Goal: Information Seeking & Learning: Learn about a topic

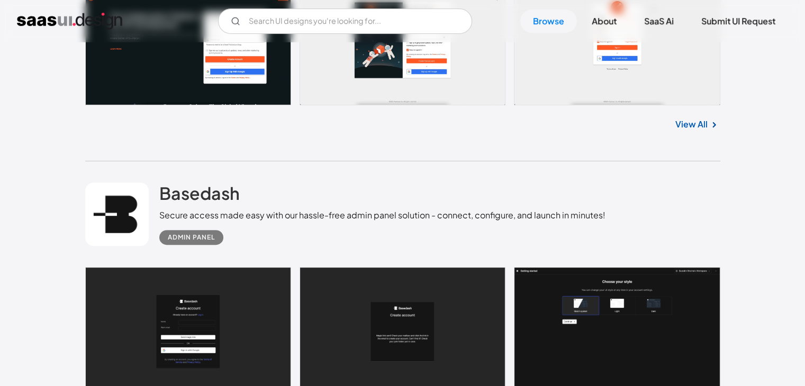
scroll to position [317, 0]
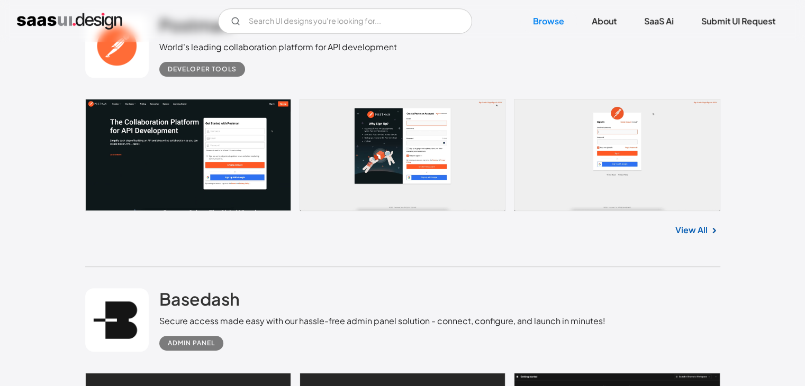
click at [216, 191] on link at bounding box center [402, 155] width 635 height 112
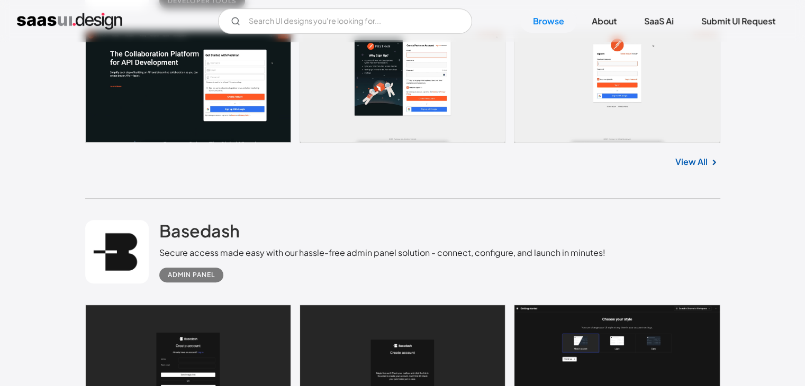
scroll to position [529, 0]
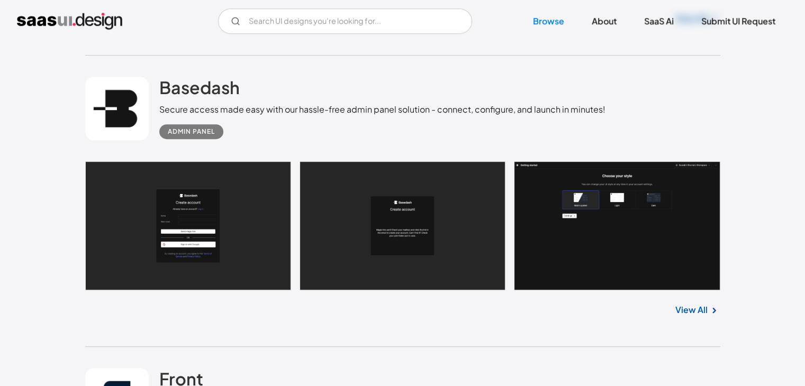
click at [217, 211] on link at bounding box center [402, 225] width 635 height 129
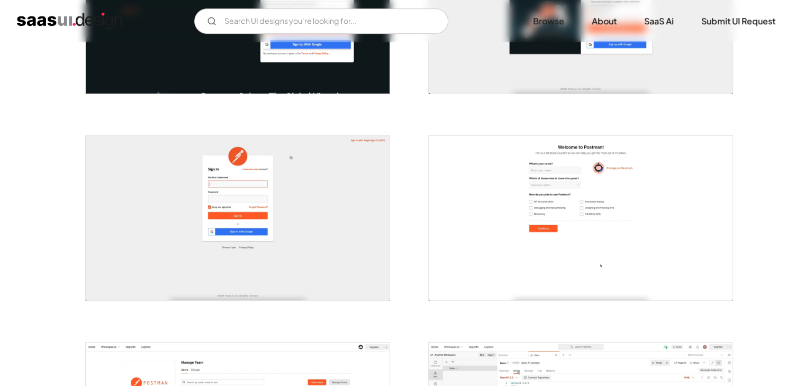
scroll to position [317, 0]
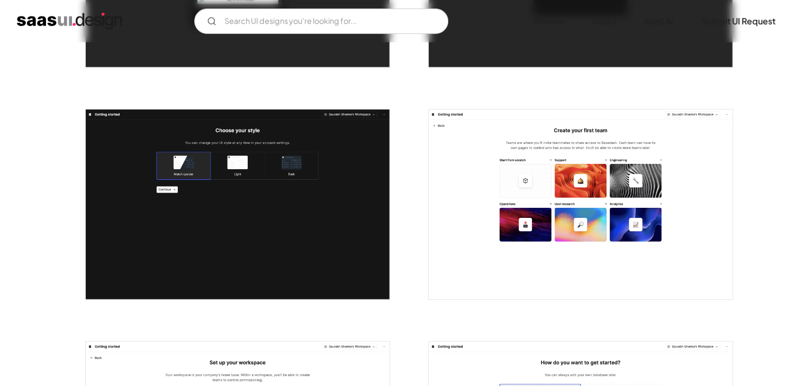
scroll to position [582, 0]
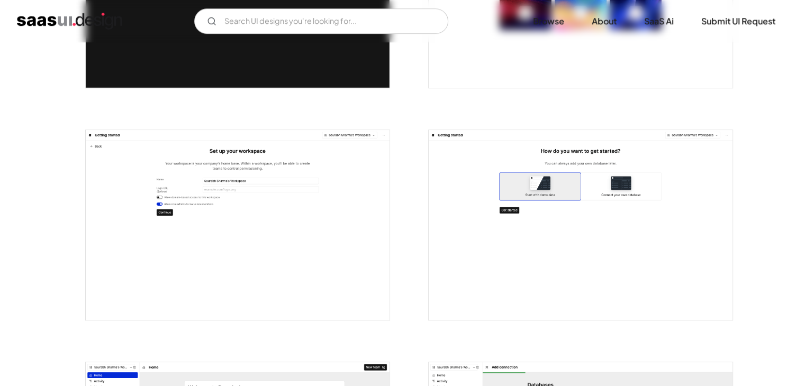
click at [220, 212] on img "open lightbox" at bounding box center [238, 225] width 304 height 190
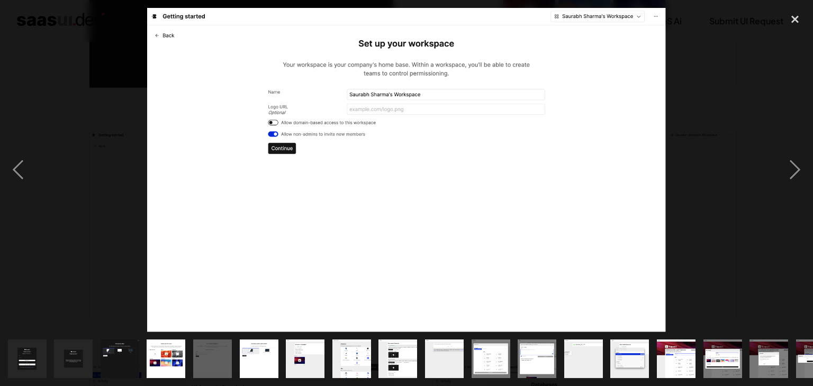
drag, startPoint x: 297, startPoint y: 39, endPoint x: 248, endPoint y: 98, distance: 77.0
click at [248, 98] on img at bounding box center [406, 170] width 519 height 324
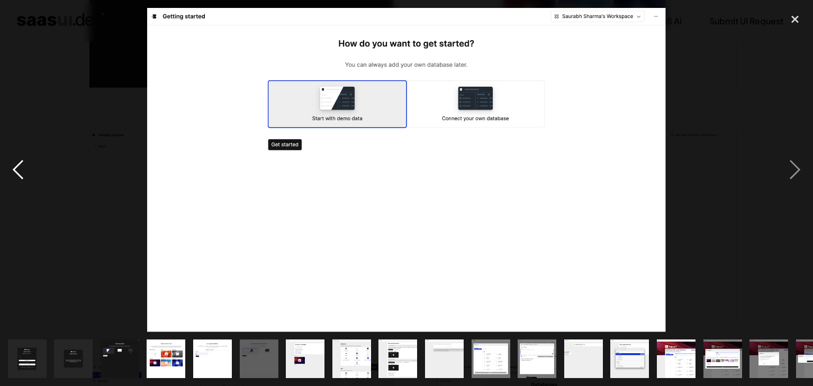
click at [8, 162] on div "previous image" at bounding box center [18, 170] width 36 height 324
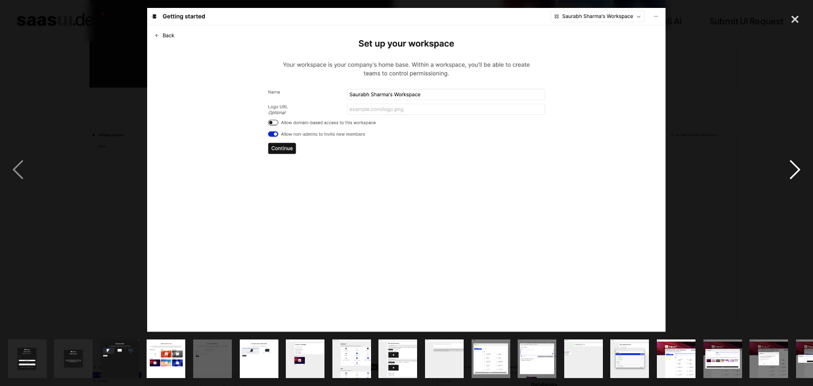
click at [792, 166] on div "next image" at bounding box center [795, 170] width 36 height 324
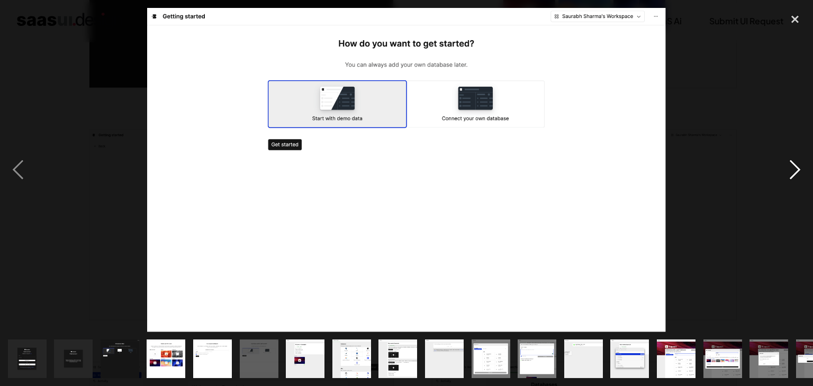
click at [793, 166] on div "next image" at bounding box center [795, 170] width 36 height 324
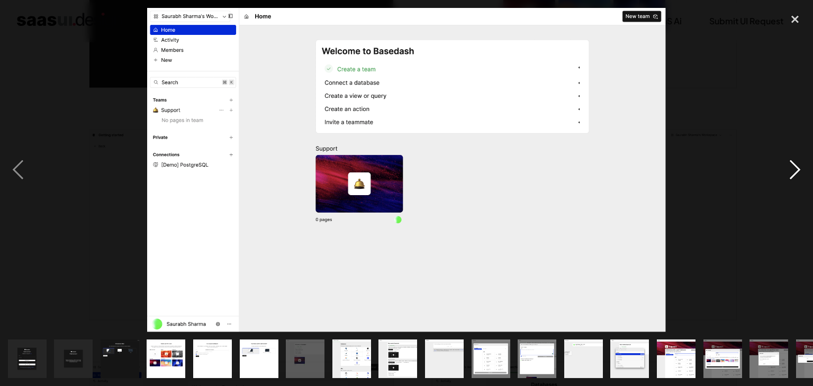
click at [793, 166] on div "next image" at bounding box center [795, 170] width 36 height 324
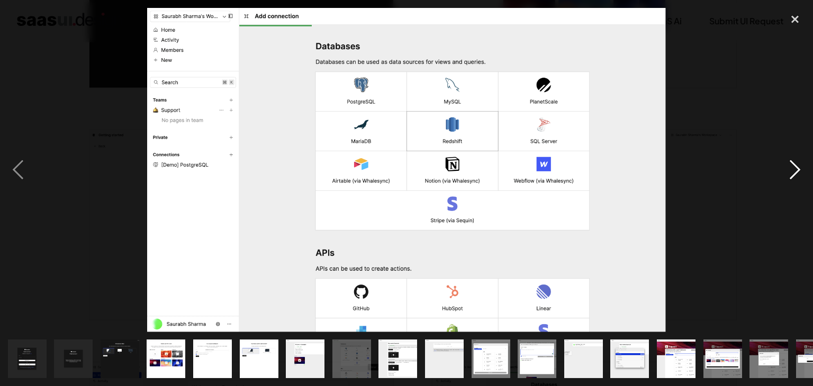
click at [794, 166] on div "next image" at bounding box center [795, 170] width 36 height 324
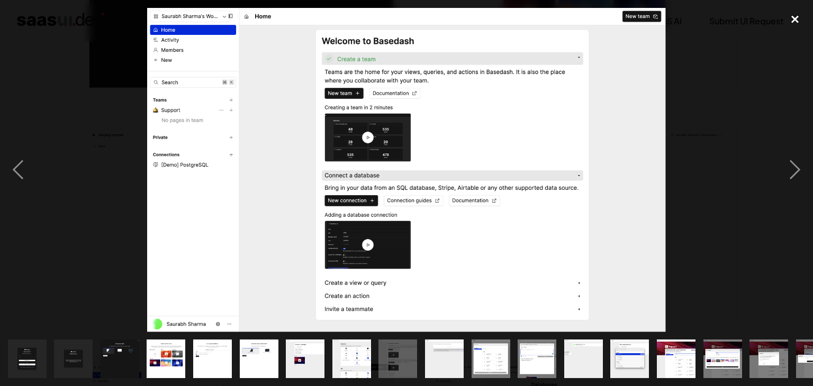
click at [792, 20] on div "close lightbox" at bounding box center [795, 19] width 36 height 23
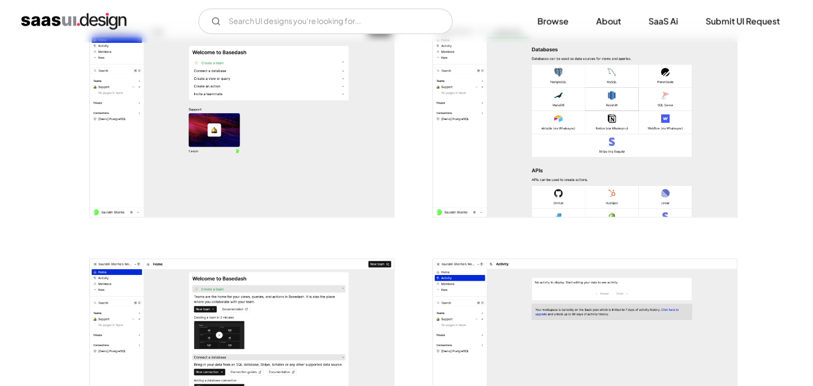
scroll to position [1111, 0]
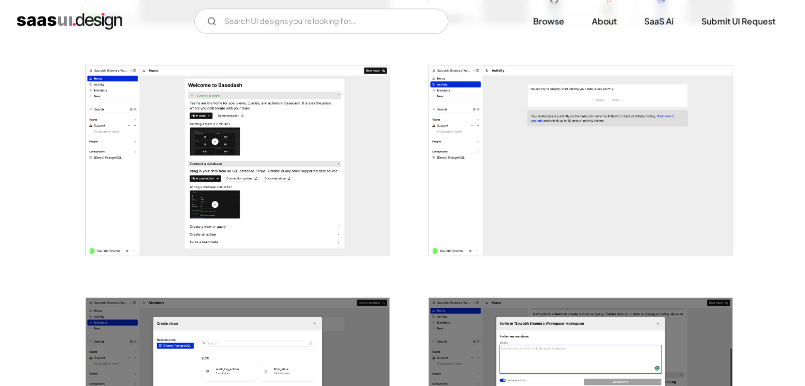
click at [263, 151] on img "open lightbox" at bounding box center [238, 161] width 304 height 190
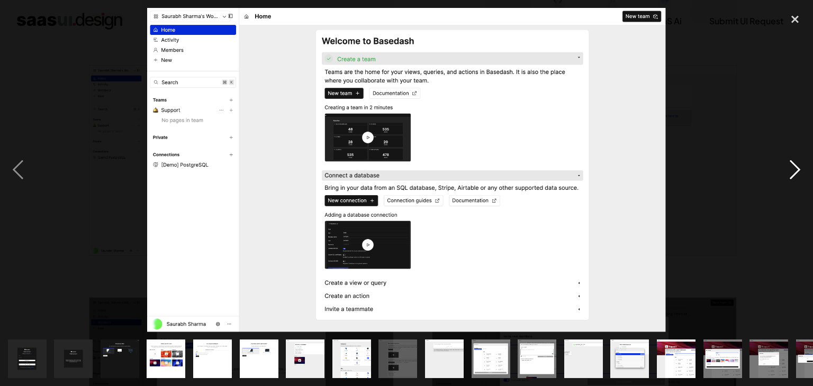
click at [797, 168] on div "next image" at bounding box center [795, 170] width 36 height 324
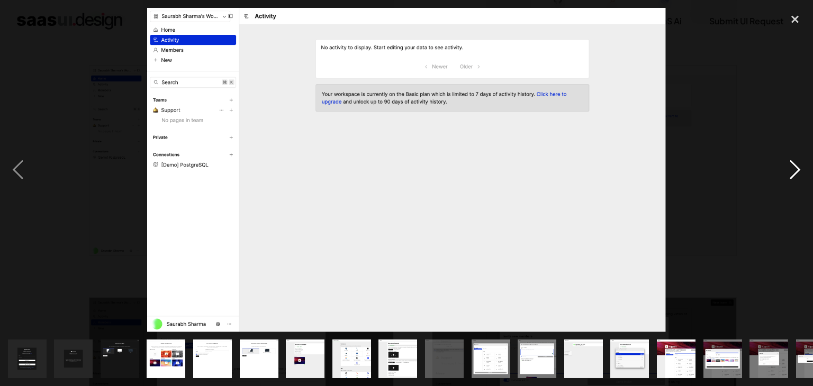
click at [797, 168] on div "next image" at bounding box center [795, 170] width 36 height 324
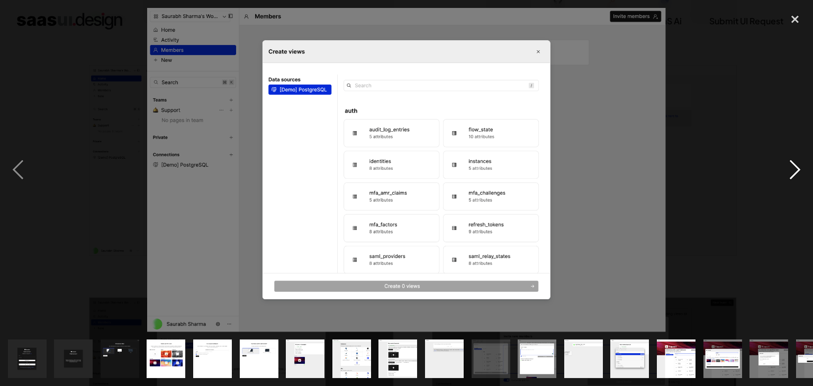
click at [797, 168] on div "next image" at bounding box center [795, 170] width 36 height 324
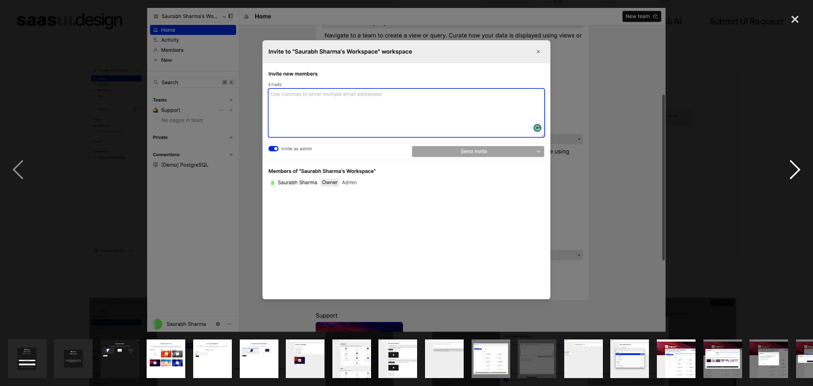
click at [797, 168] on div "next image" at bounding box center [795, 170] width 36 height 324
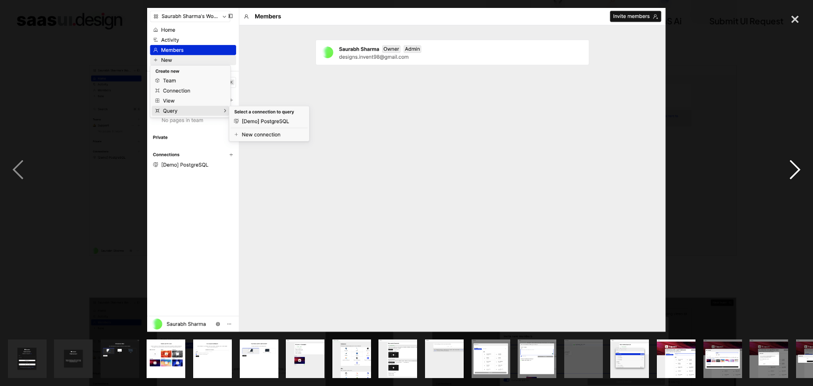
click at [797, 168] on div "next image" at bounding box center [795, 170] width 36 height 324
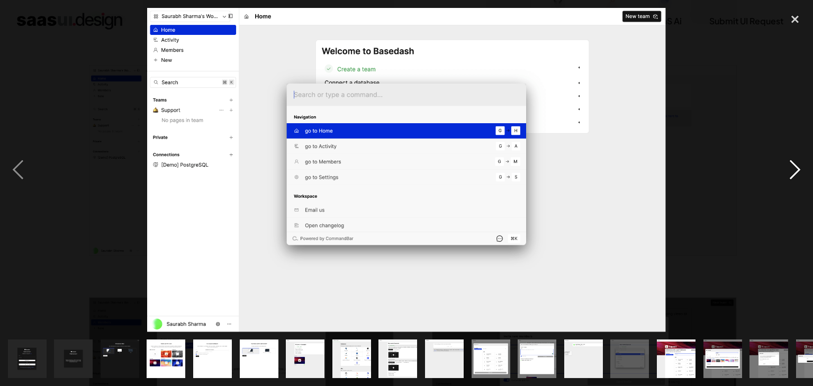
click at [797, 168] on div "next image" at bounding box center [795, 170] width 36 height 324
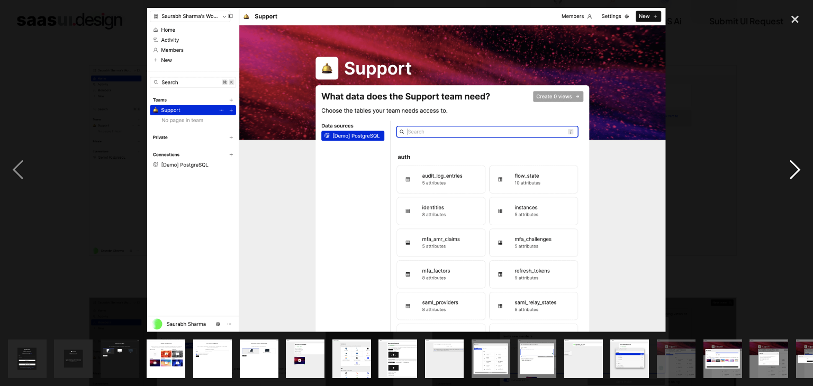
click at [797, 168] on div "next image" at bounding box center [795, 170] width 36 height 324
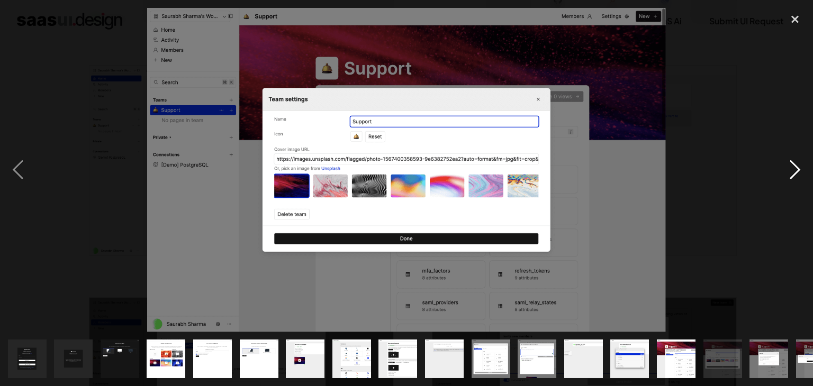
click at [797, 168] on div "next image" at bounding box center [795, 170] width 36 height 324
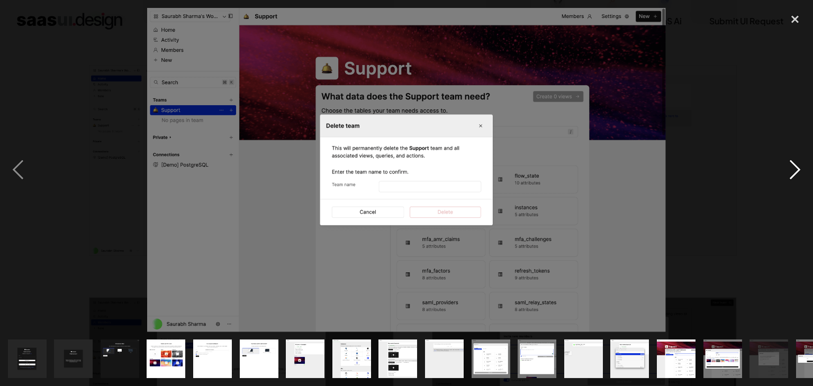
click at [797, 168] on div "next image" at bounding box center [795, 170] width 36 height 324
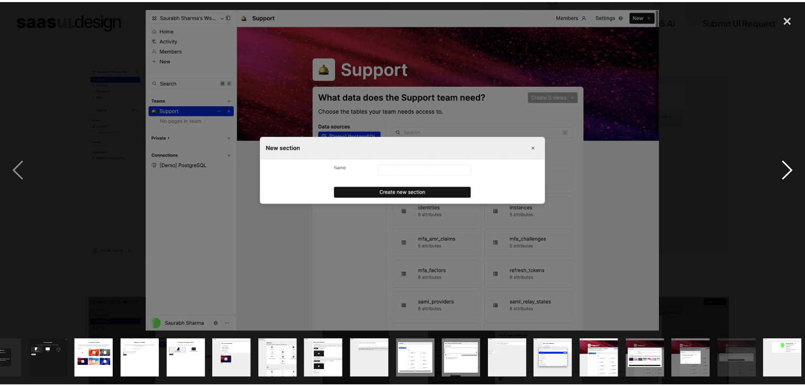
scroll to position [0, 75]
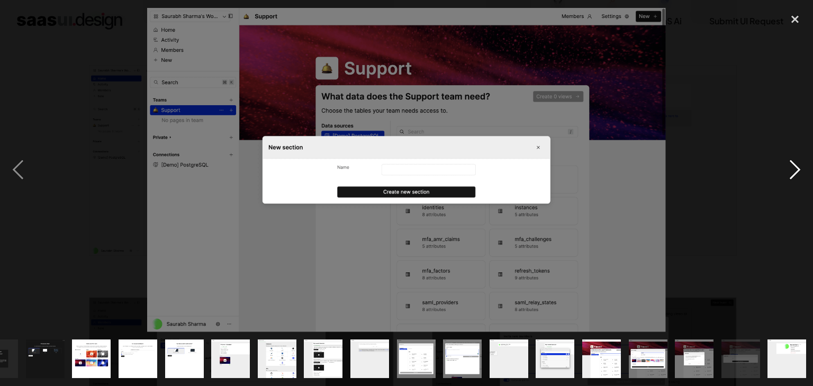
click at [797, 168] on div "next image" at bounding box center [795, 170] width 36 height 324
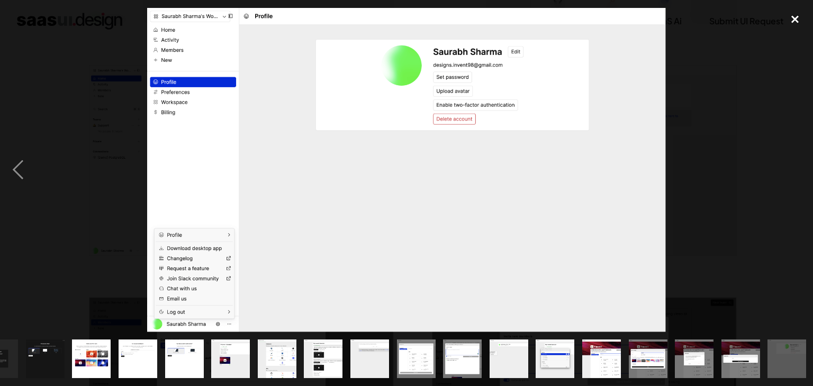
click at [794, 22] on div "close lightbox" at bounding box center [795, 19] width 36 height 23
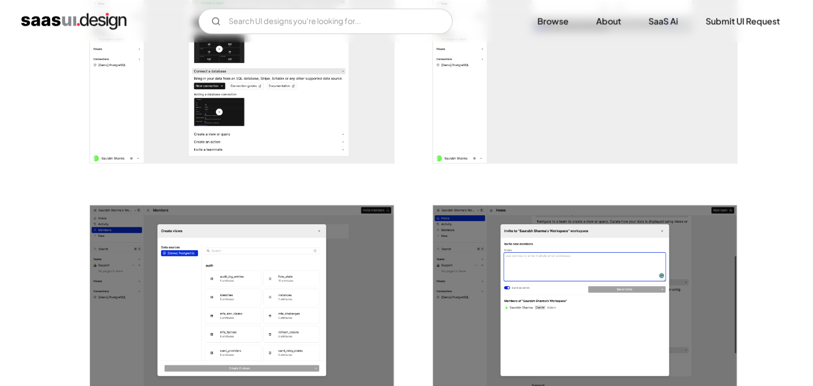
scroll to position [1376, 0]
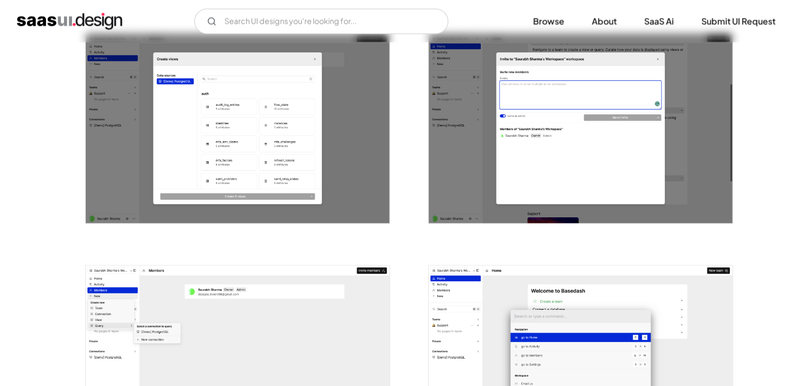
click at [301, 175] on img "open lightbox" at bounding box center [238, 128] width 304 height 190
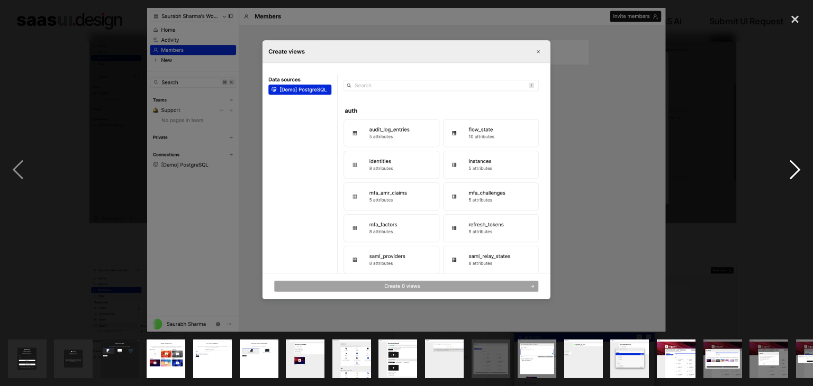
click at [790, 165] on div "next image" at bounding box center [795, 170] width 36 height 324
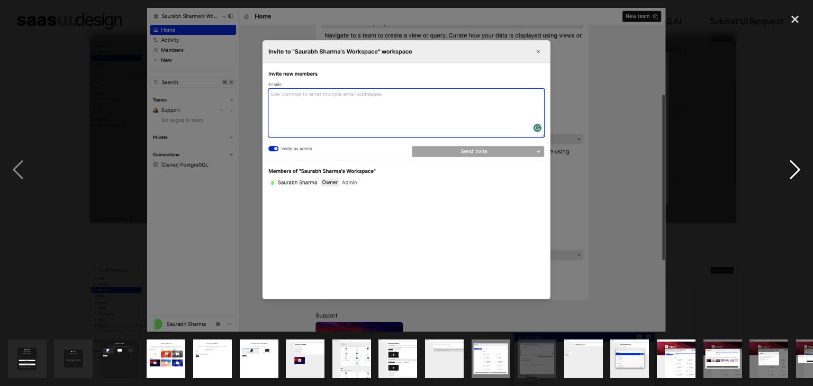
click at [790, 165] on div "next image" at bounding box center [795, 170] width 36 height 324
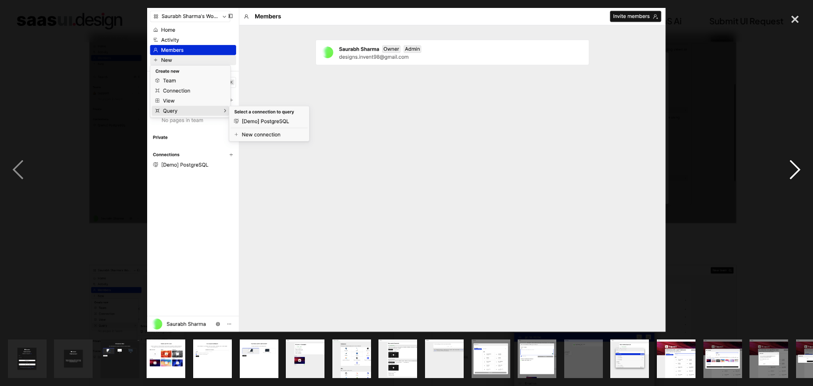
click at [790, 165] on div "next image" at bounding box center [795, 170] width 36 height 324
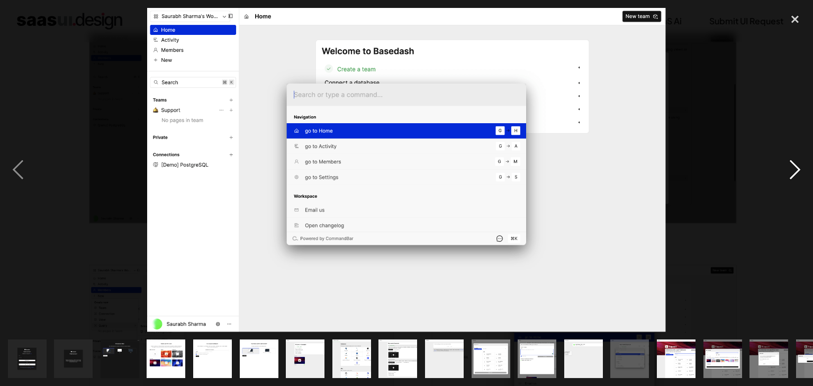
click at [792, 168] on div "next image" at bounding box center [795, 170] width 36 height 324
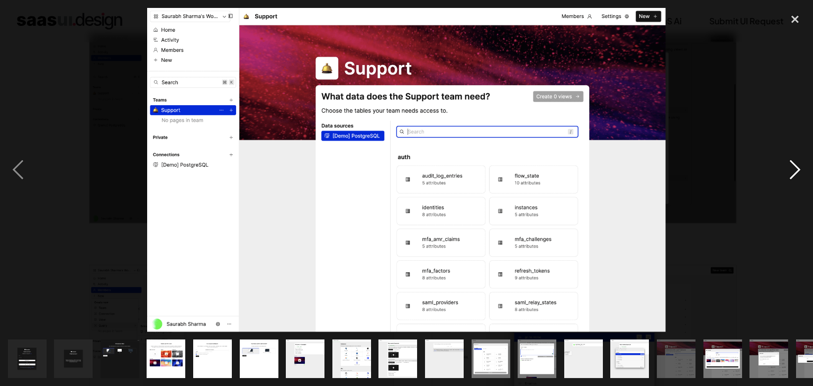
click at [792, 168] on div "next image" at bounding box center [795, 170] width 36 height 324
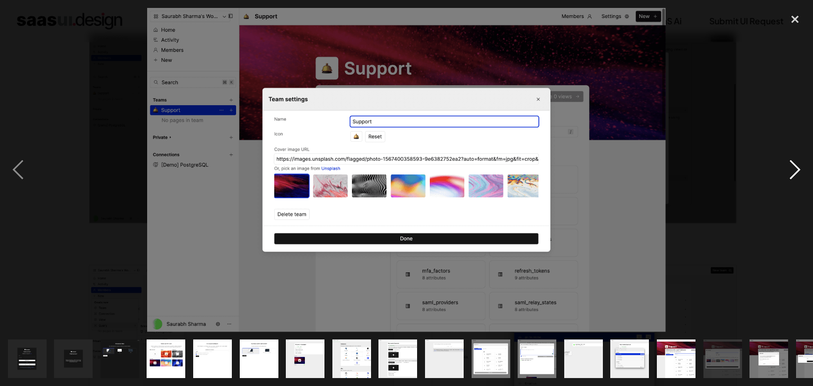
click at [792, 168] on div "next image" at bounding box center [795, 170] width 36 height 324
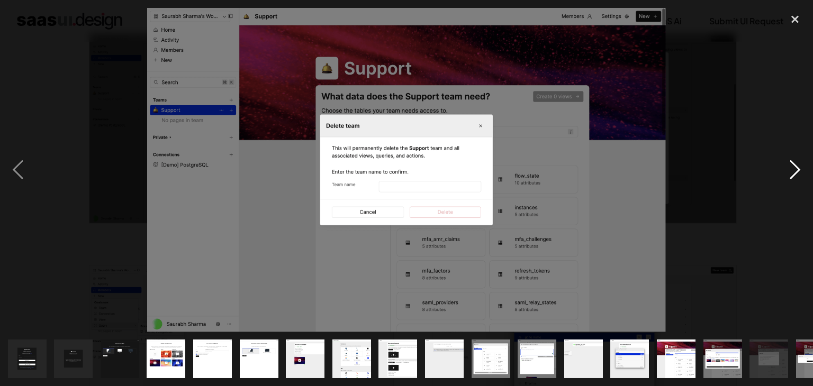
click at [792, 168] on div "next image" at bounding box center [795, 170] width 36 height 324
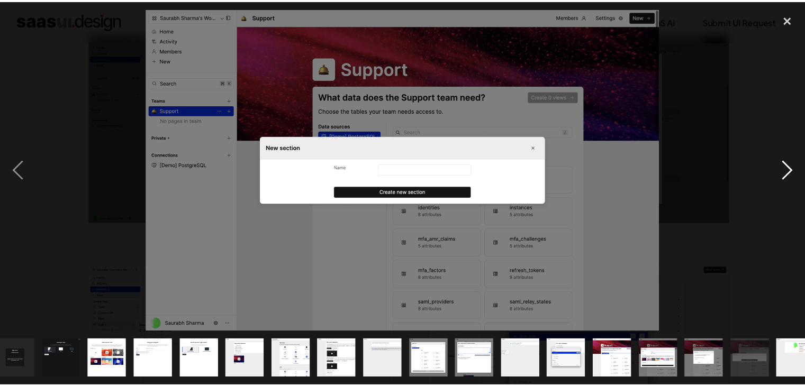
scroll to position [0, 75]
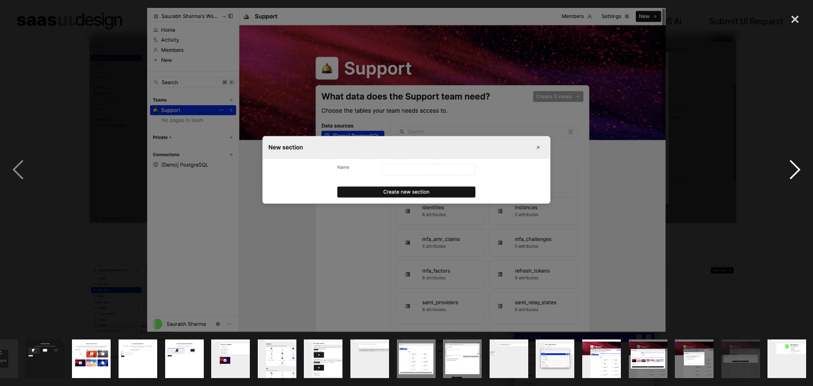
click at [792, 168] on div "next image" at bounding box center [795, 170] width 36 height 324
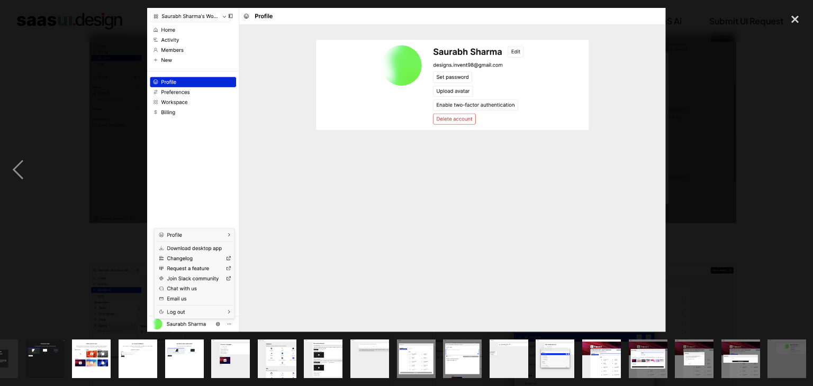
click at [792, 168] on div "next image" at bounding box center [795, 170] width 36 height 324
click at [798, 15] on div "close lightbox" at bounding box center [795, 19] width 36 height 23
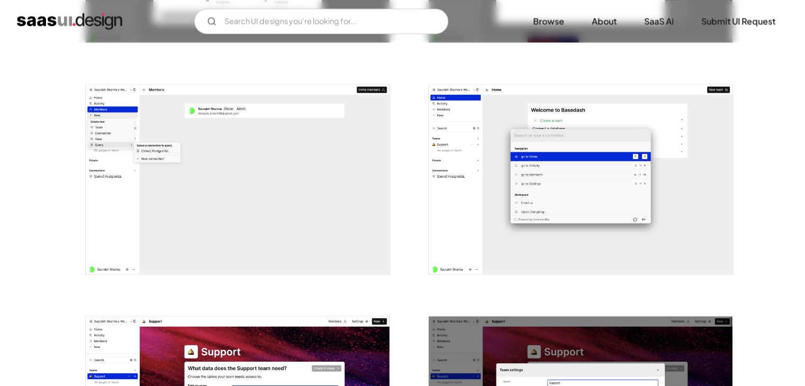
scroll to position [1587, 0]
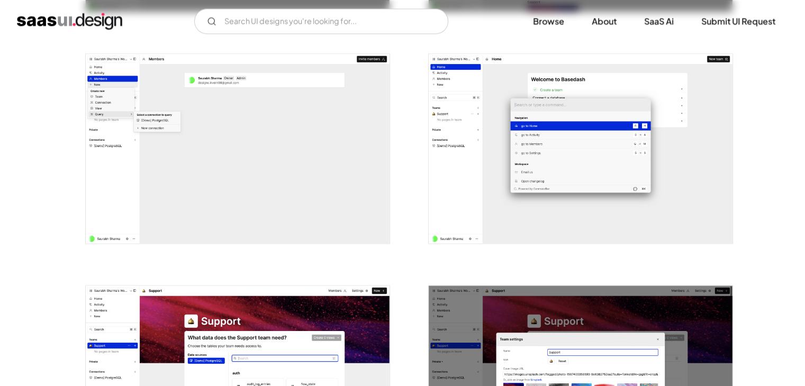
click at [193, 155] on img "open lightbox" at bounding box center [238, 149] width 304 height 190
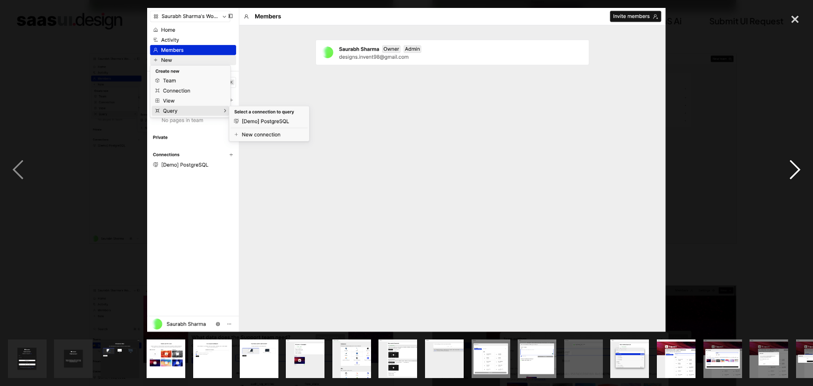
click at [796, 167] on div "next image" at bounding box center [795, 170] width 36 height 324
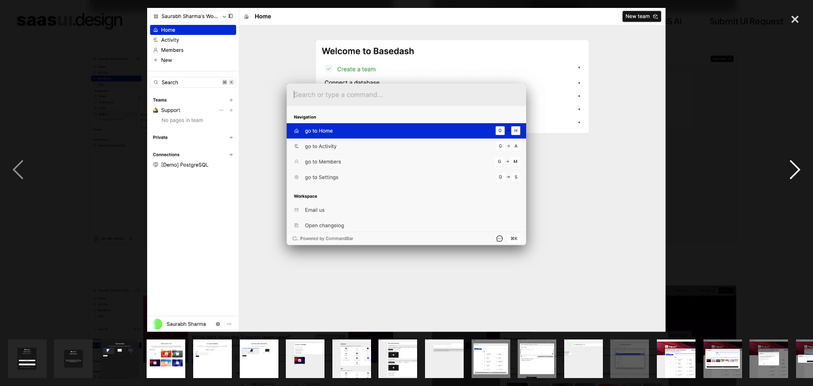
click at [796, 167] on div "next image" at bounding box center [795, 170] width 36 height 324
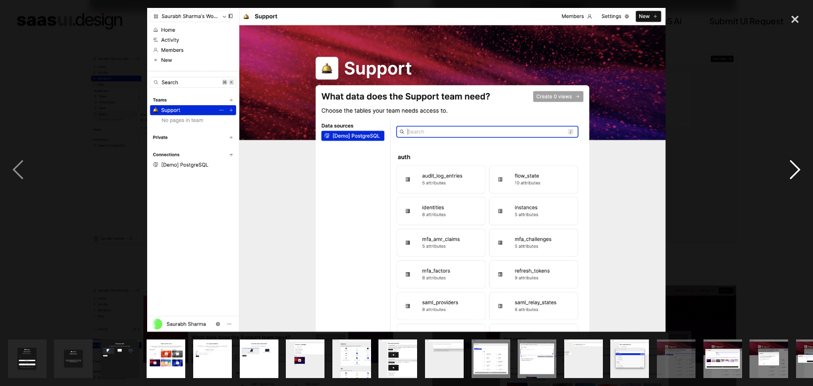
click at [796, 167] on div "next image" at bounding box center [795, 170] width 36 height 324
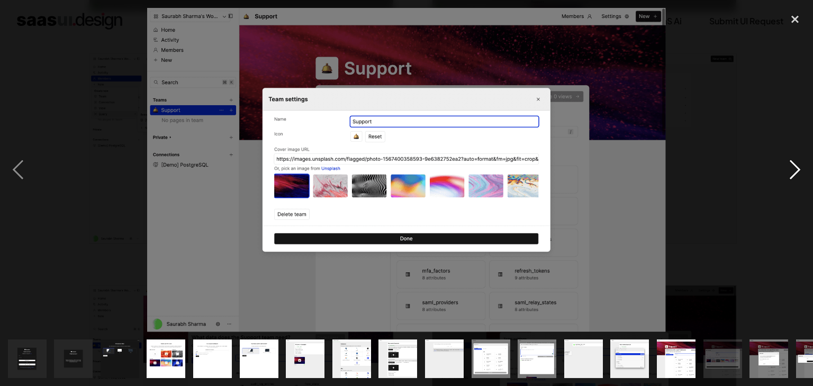
click at [796, 167] on div "next image" at bounding box center [795, 170] width 36 height 324
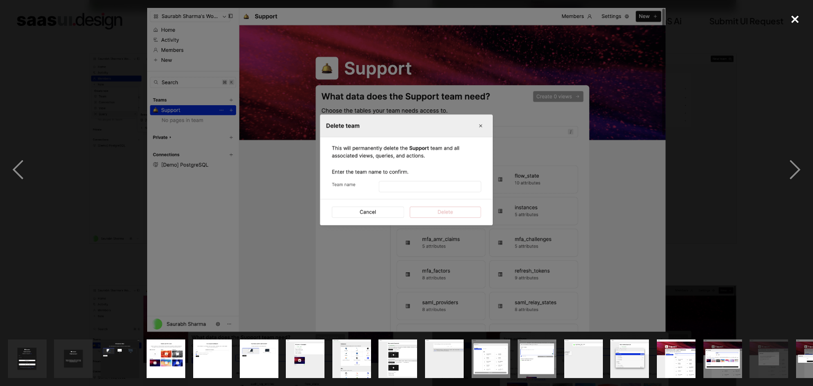
click at [787, 19] on div "close lightbox" at bounding box center [795, 19] width 36 height 23
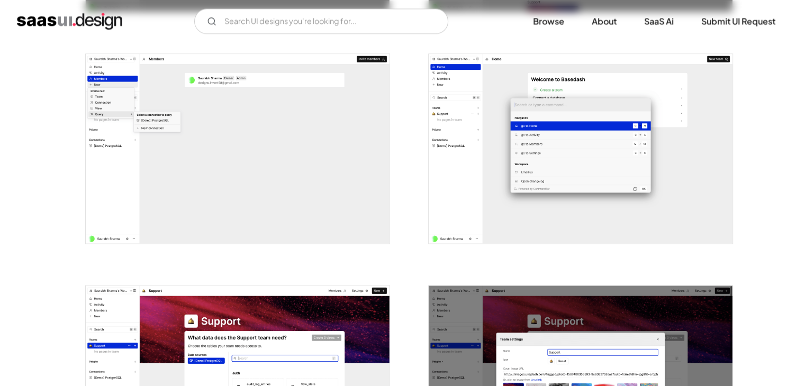
click at [582, 156] on img "open lightbox" at bounding box center [581, 149] width 304 height 190
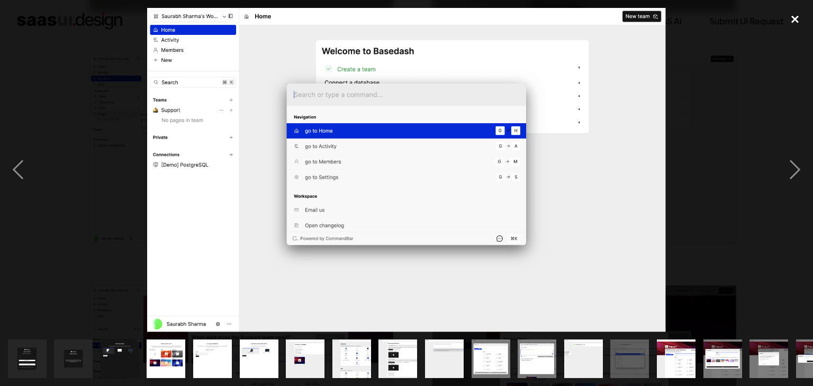
click at [790, 22] on div "close lightbox" at bounding box center [795, 19] width 36 height 23
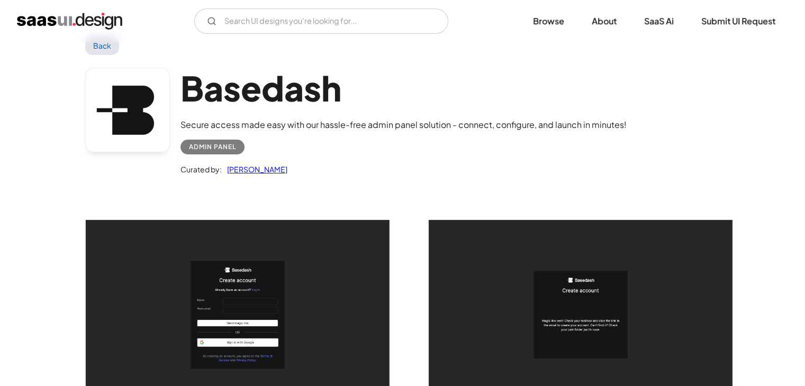
scroll to position [53, 0]
